Goal: Task Accomplishment & Management: Manage account settings

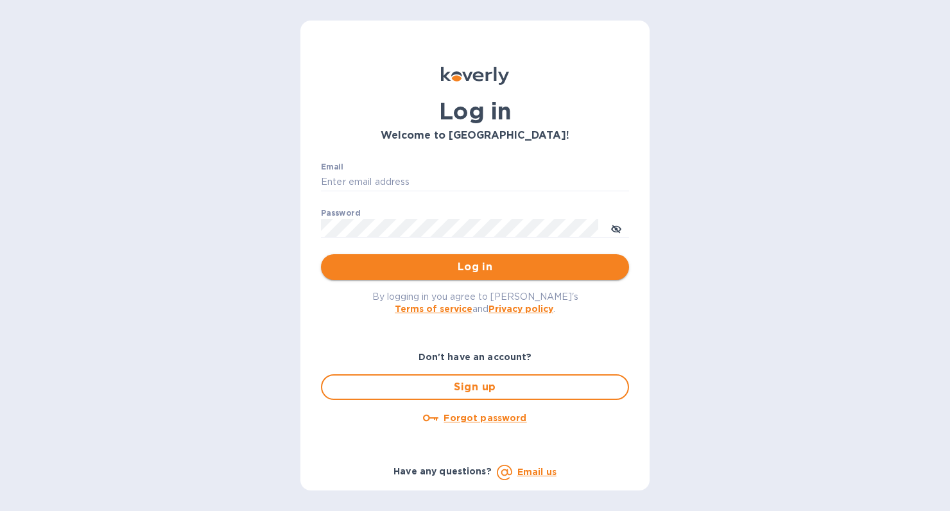
type input "[PERSON_NAME][EMAIL_ADDRESS][DOMAIN_NAME]"
click at [452, 261] on span "Log in" at bounding box center [475, 266] width 288 height 15
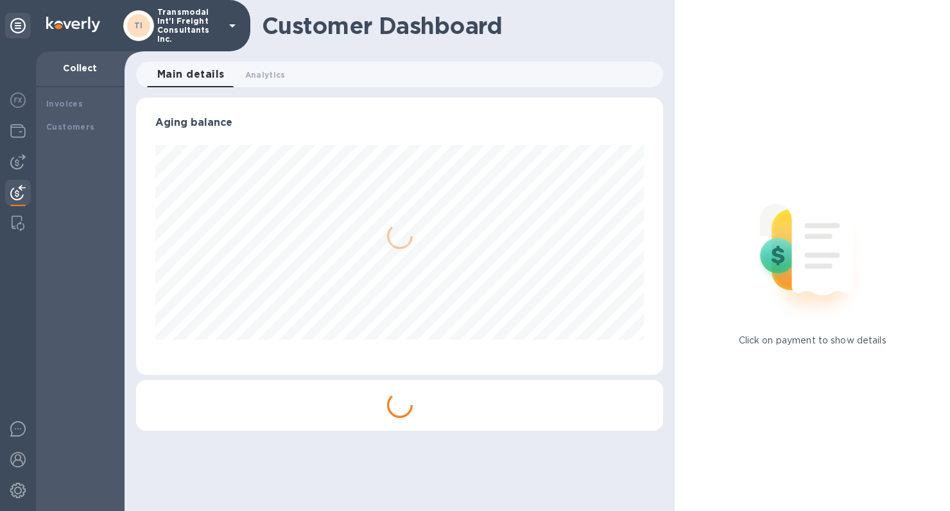
scroll to position [277, 527]
click at [17, 134] on img at bounding box center [17, 130] width 15 height 15
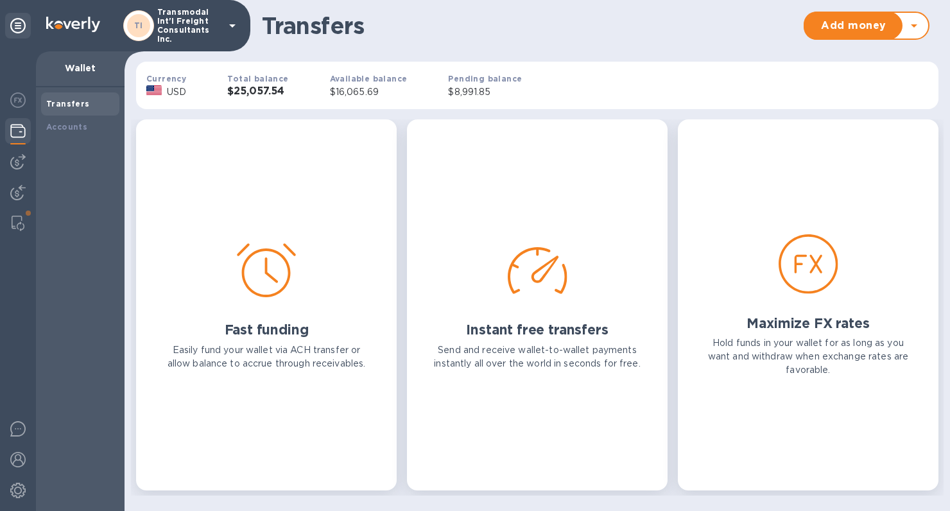
click at [16, 122] on div at bounding box center [18, 132] width 26 height 28
